Goal: Navigation & Orientation: Find specific page/section

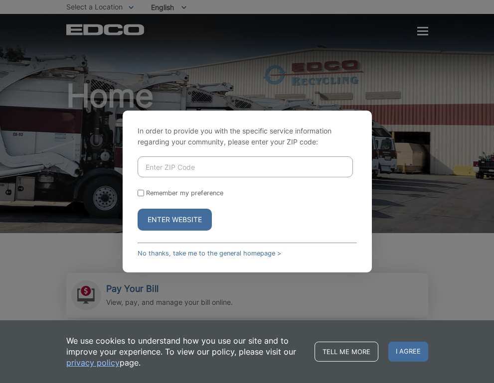
click at [188, 167] on input "Enter ZIP Code" at bounding box center [245, 166] width 215 height 21
type input "92078"
click at [138, 209] on button "Enter Website" at bounding box center [175, 220] width 74 height 22
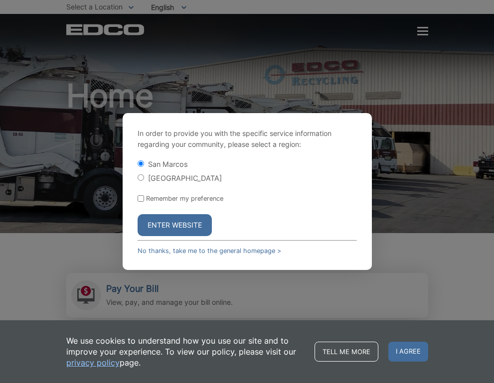
click at [178, 224] on button "Enter Website" at bounding box center [175, 225] width 74 height 22
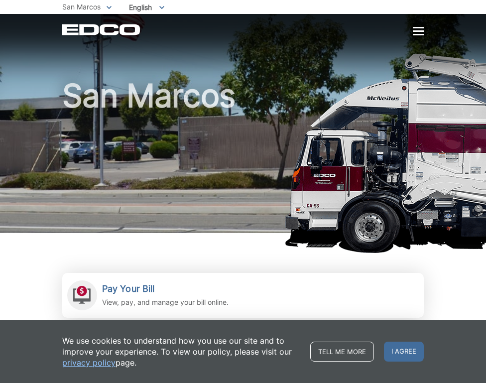
click at [112, 7] on ul "San Marcos To change your zip code, enter it below and press change. Change Tak…" at bounding box center [243, 7] width 362 height 14
click at [109, 8] on icon at bounding box center [109, 7] width 5 height 3
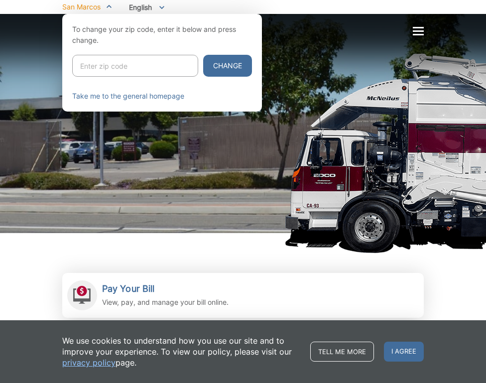
click at [109, 8] on span at bounding box center [109, 6] width 5 height 11
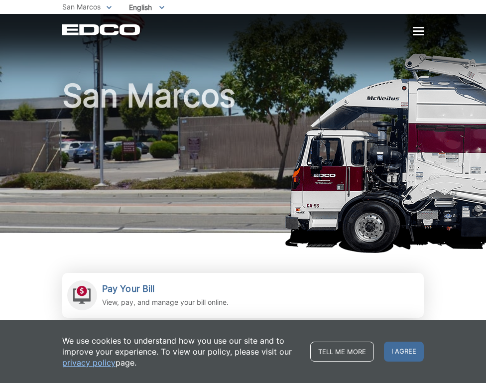
click at [109, 8] on icon at bounding box center [109, 7] width 5 height 3
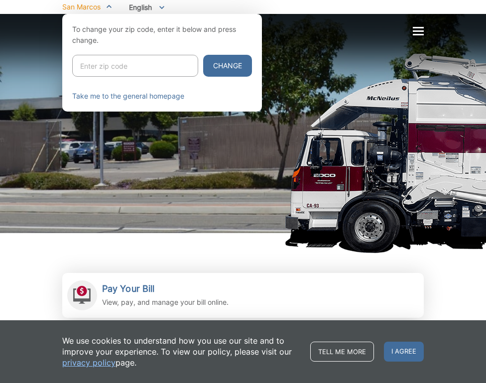
drag, startPoint x: 464, startPoint y: 0, endPoint x: 7, endPoint y: 127, distance: 474.7
click at [7, 127] on div at bounding box center [243, 205] width 486 height 383
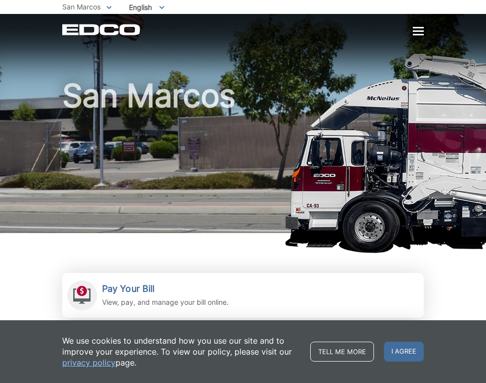
click at [109, 6] on icon at bounding box center [109, 7] width 5 height 3
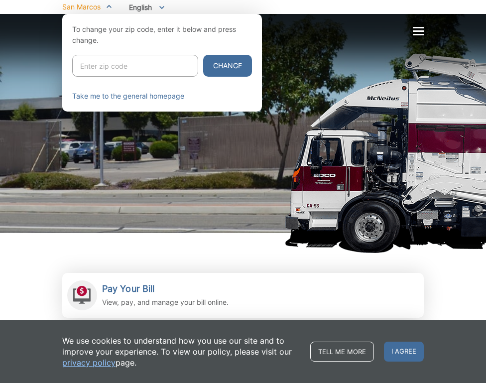
click at [35, 118] on div at bounding box center [243, 205] width 486 height 383
